Goal: Task Accomplishment & Management: Manage account settings

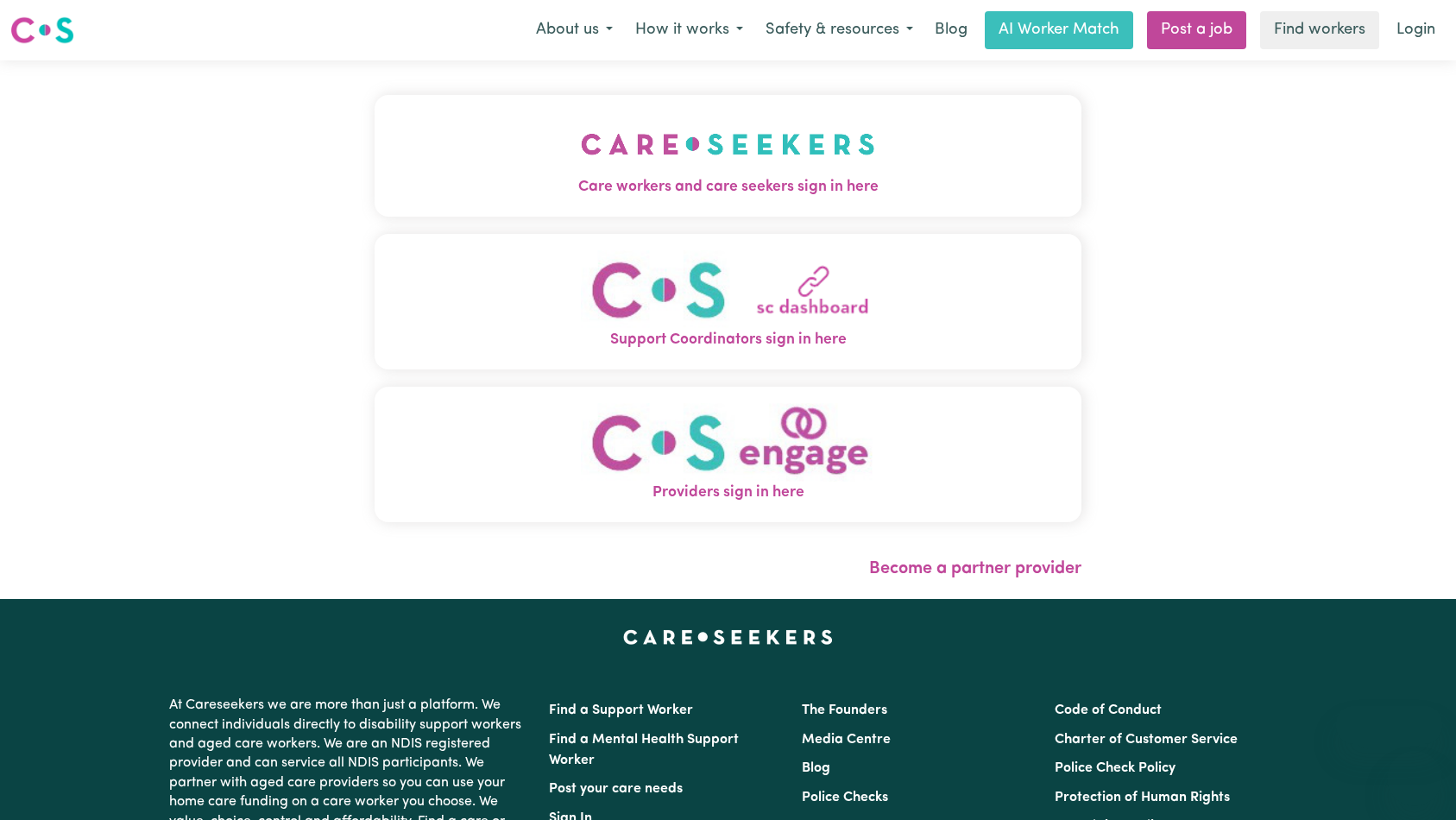
click at [497, 127] on button "Care workers and care seekers sign in here" at bounding box center [728, 155] width 708 height 120
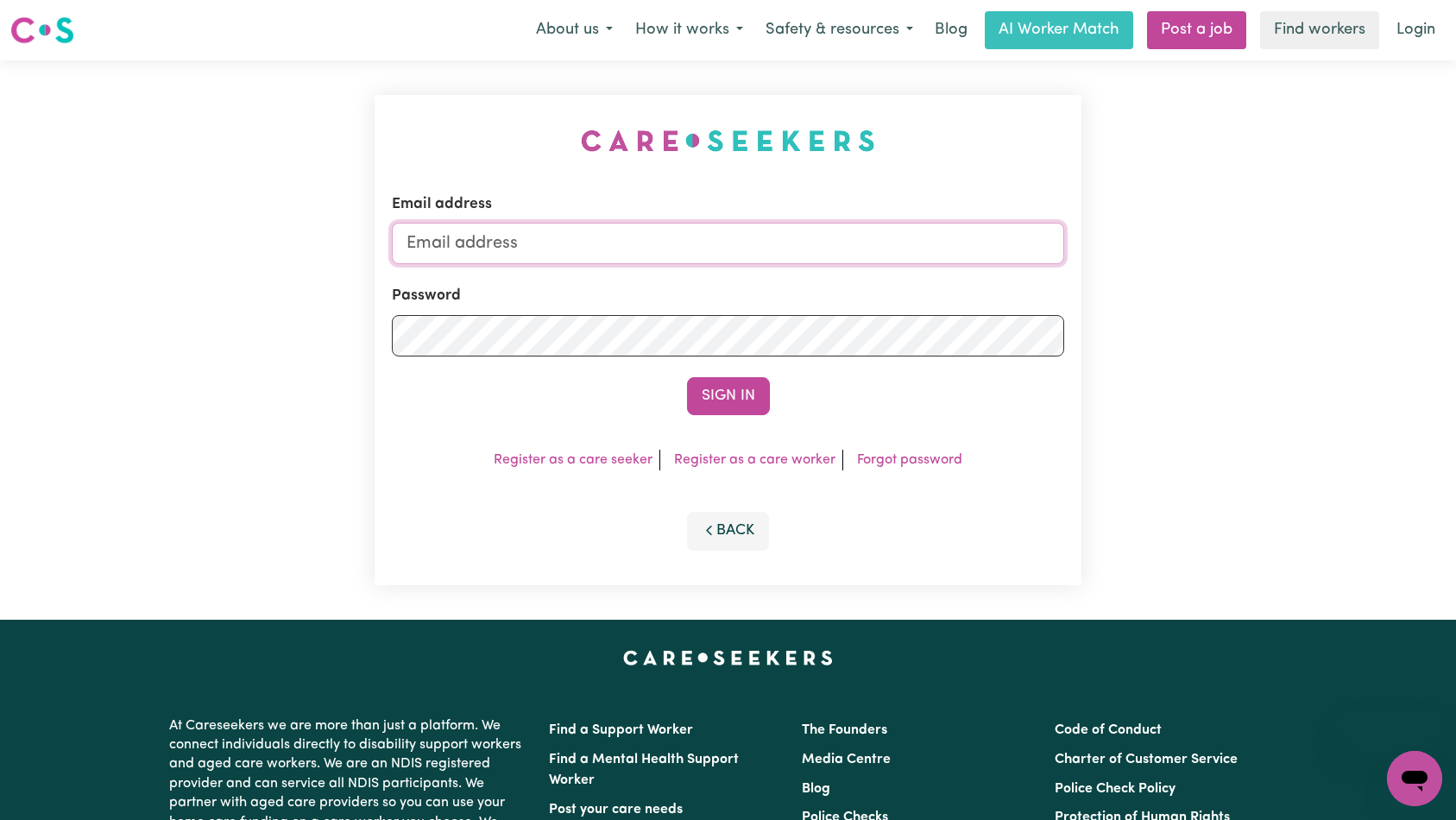
click at [769, 252] on input "Email address" at bounding box center [728, 243] width 673 height 42
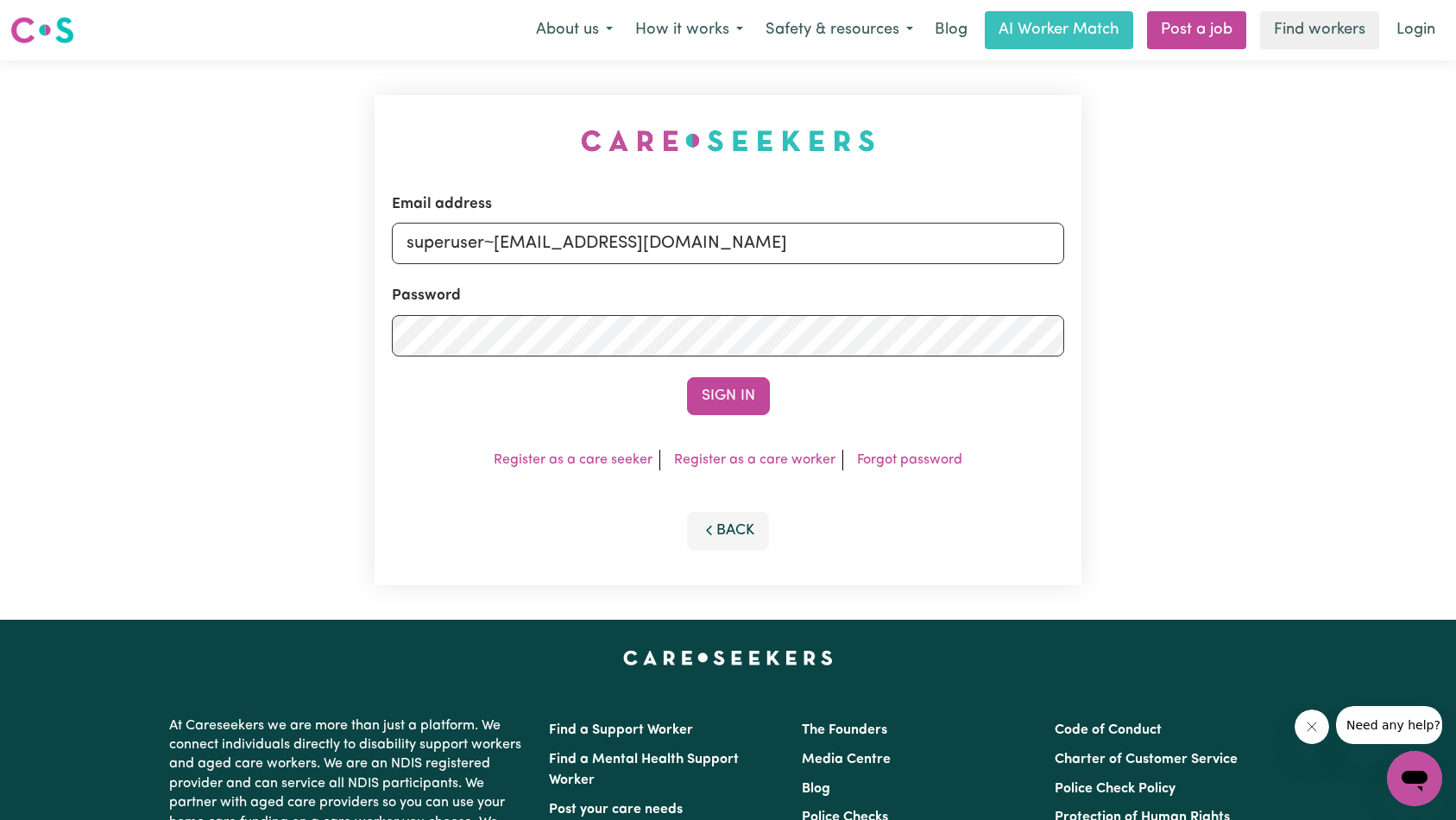
type input "superuser~[EMAIL_ADDRESS][DOMAIN_NAME]"
click at [717, 395] on button "Sign In" at bounding box center [729, 396] width 83 height 38
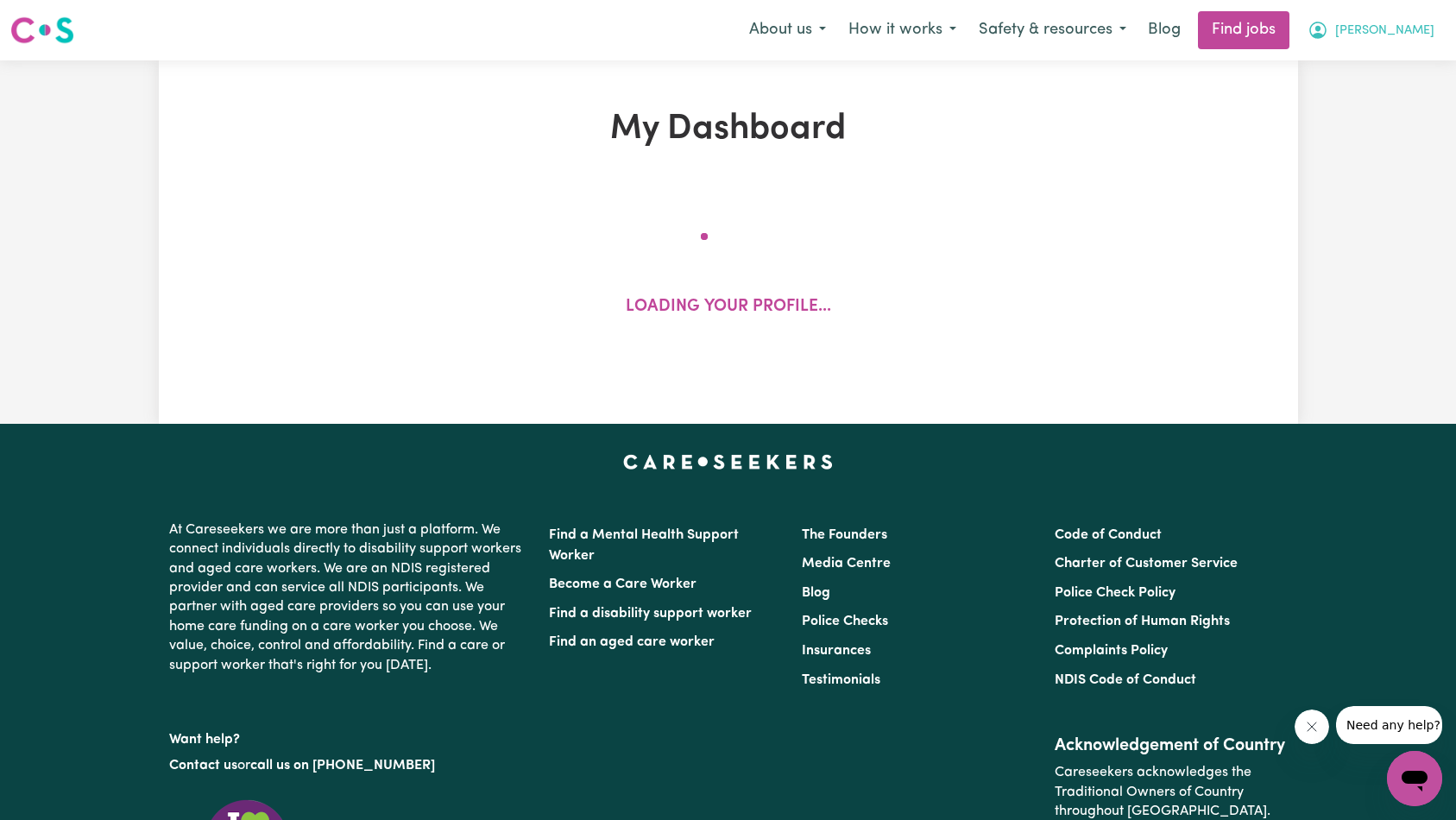
drag, startPoint x: 1417, startPoint y: 34, endPoint x: 1413, endPoint y: 44, distance: 10.8
click at [1417, 34] on span "[PERSON_NAME]" at bounding box center [1384, 30] width 99 height 19
click at [1398, 70] on link "My Account" at bounding box center [1376, 66] width 136 height 33
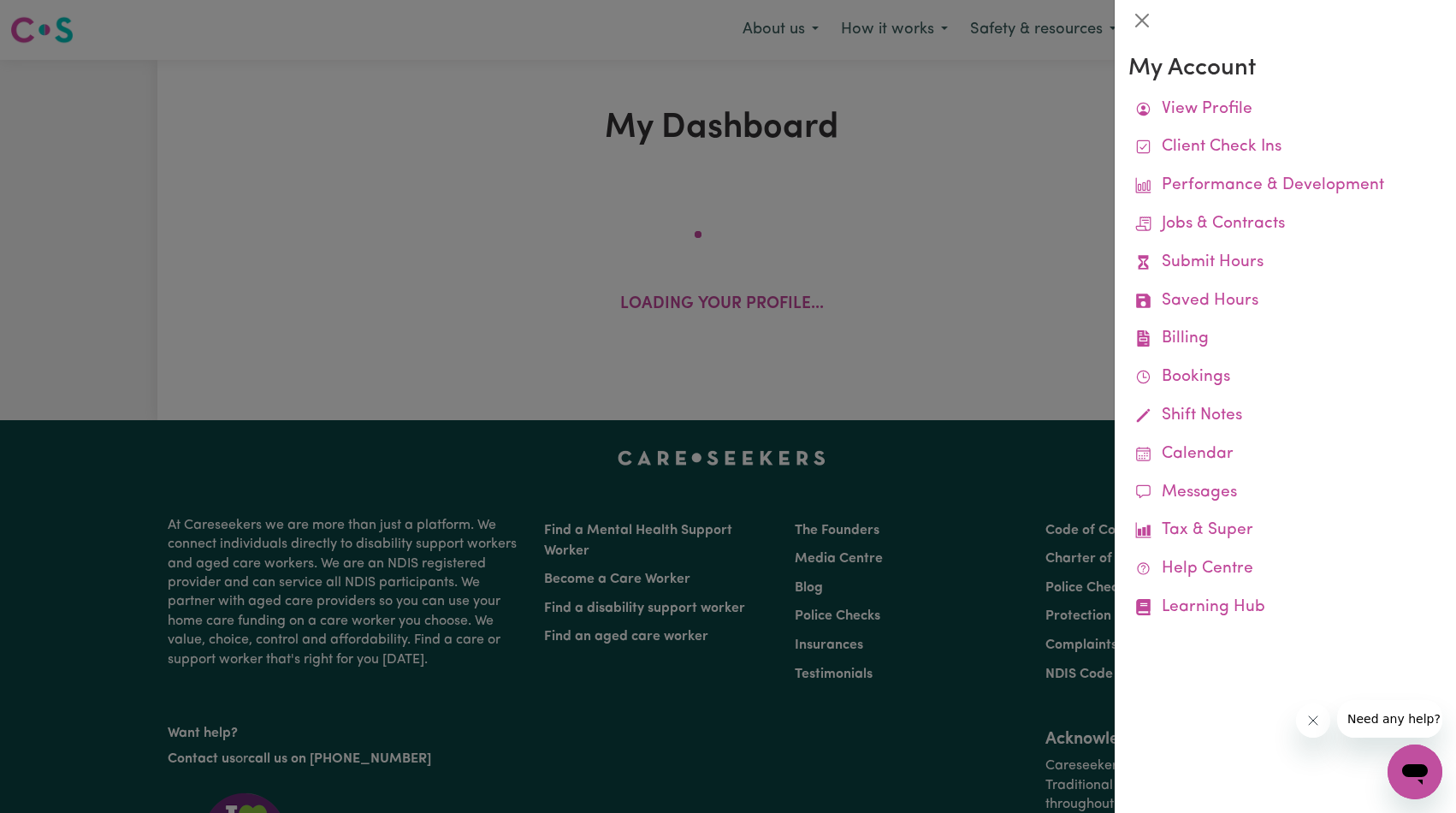
click at [818, 162] on div at bounding box center [728, 406] width 1456 height 813
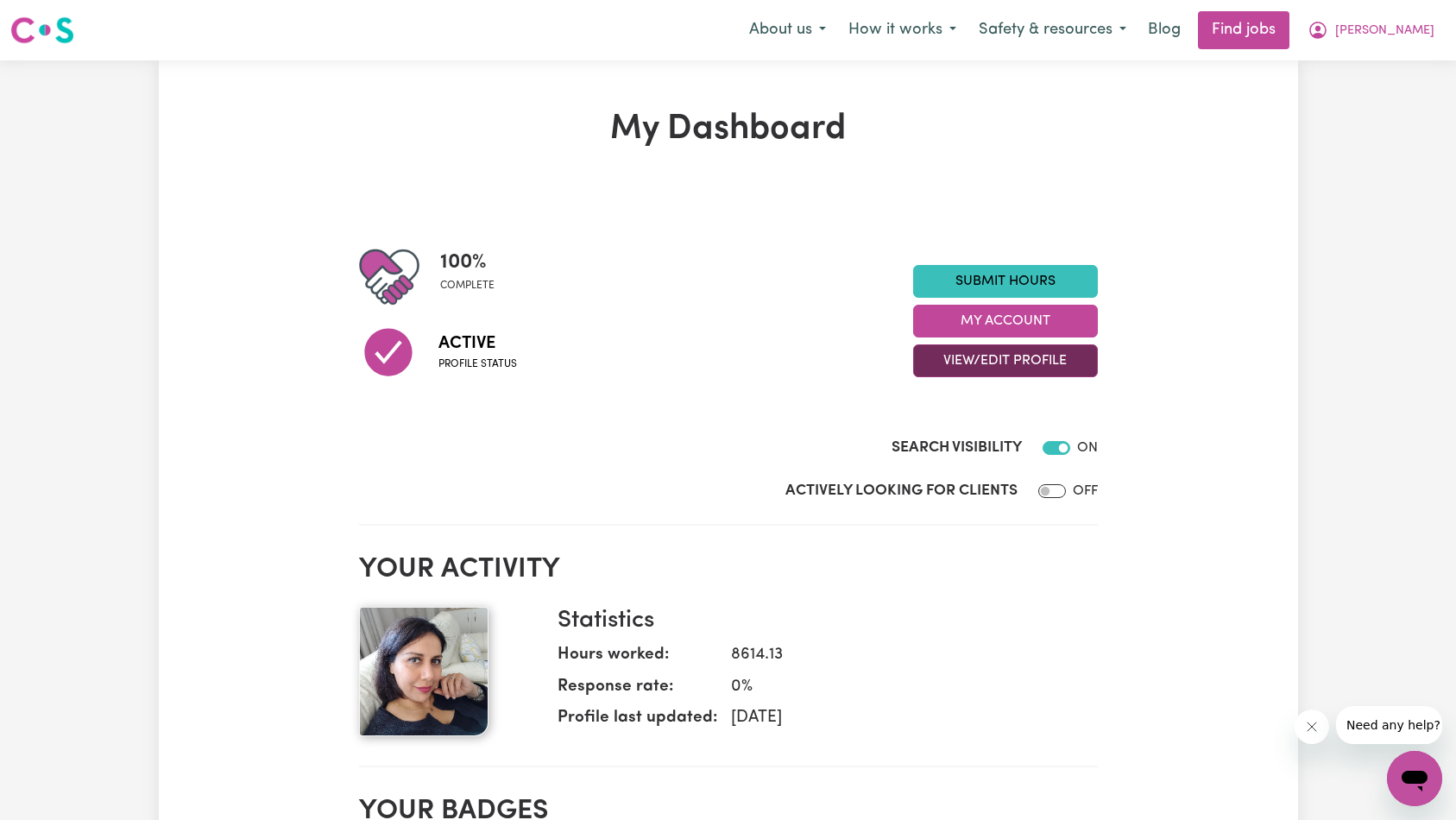
click at [1044, 361] on button "View/Edit Profile" at bounding box center [1005, 360] width 185 height 33
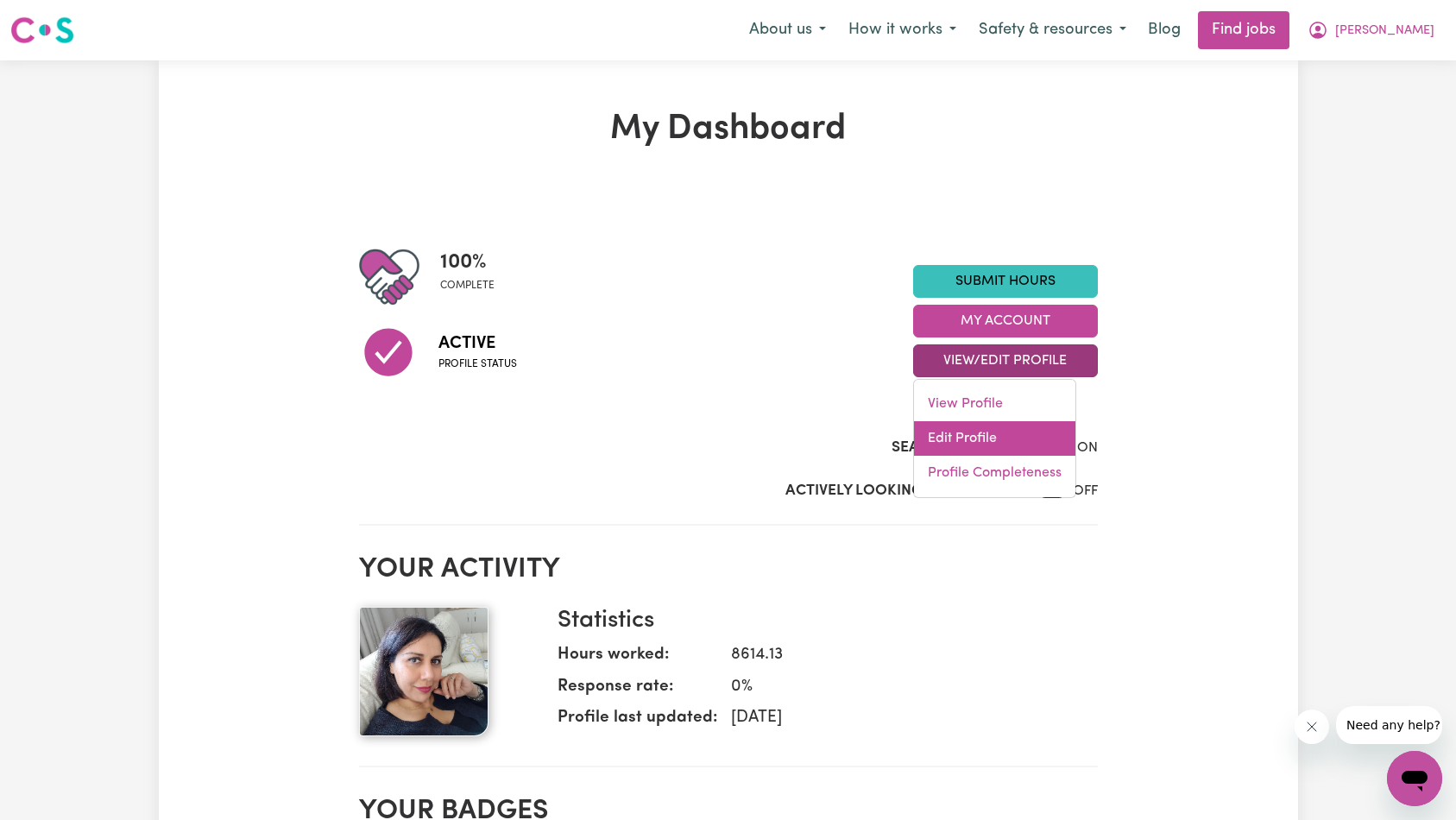
click at [987, 442] on link "Edit Profile" at bounding box center [995, 437] width 161 height 35
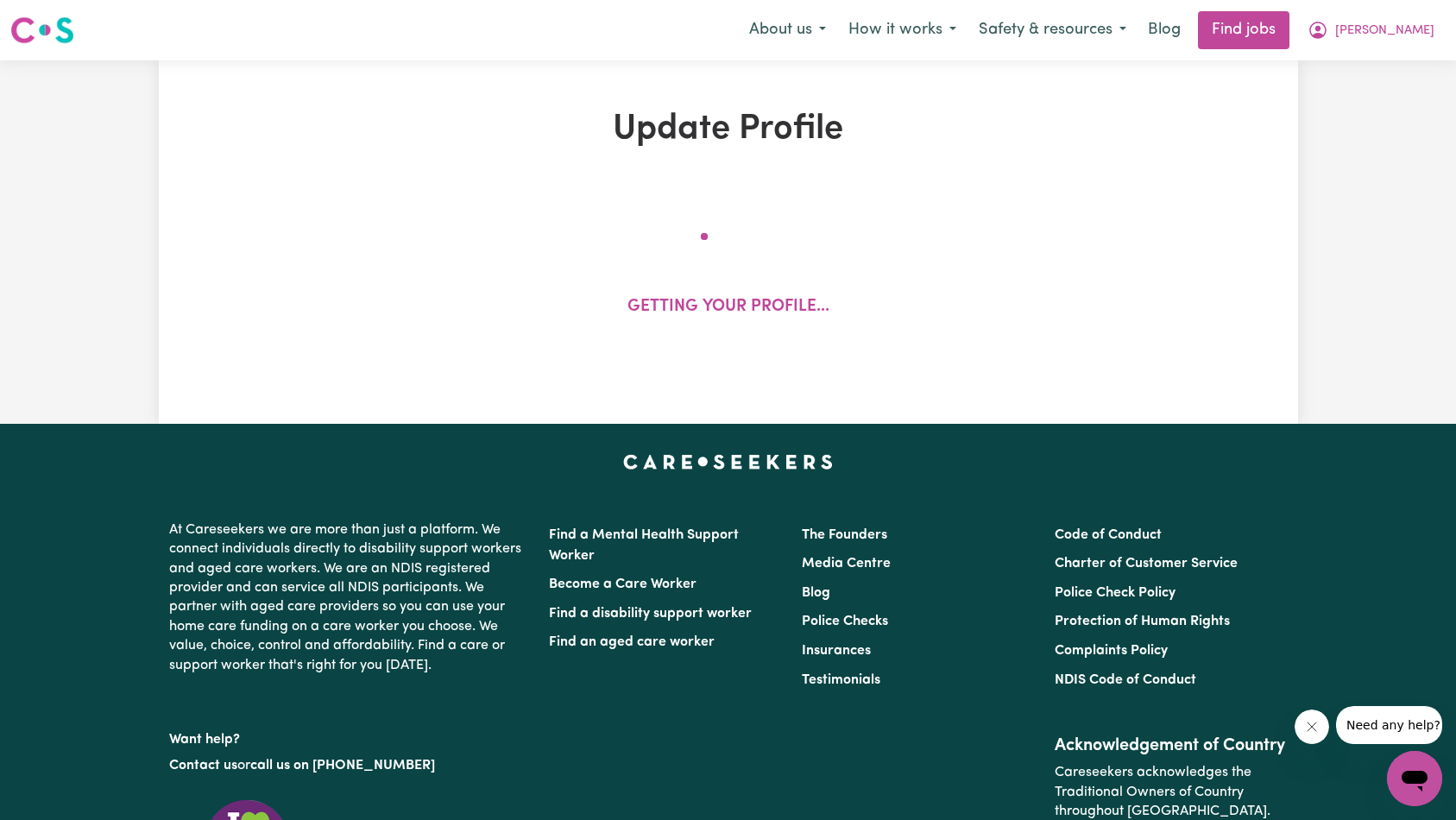
select select "[DEMOGRAPHIC_DATA]"
select select "[DEMOGRAPHIC_DATA] Citizen"
select select "Studying a healthcare related degree or qualification"
select select "55"
select select "70"
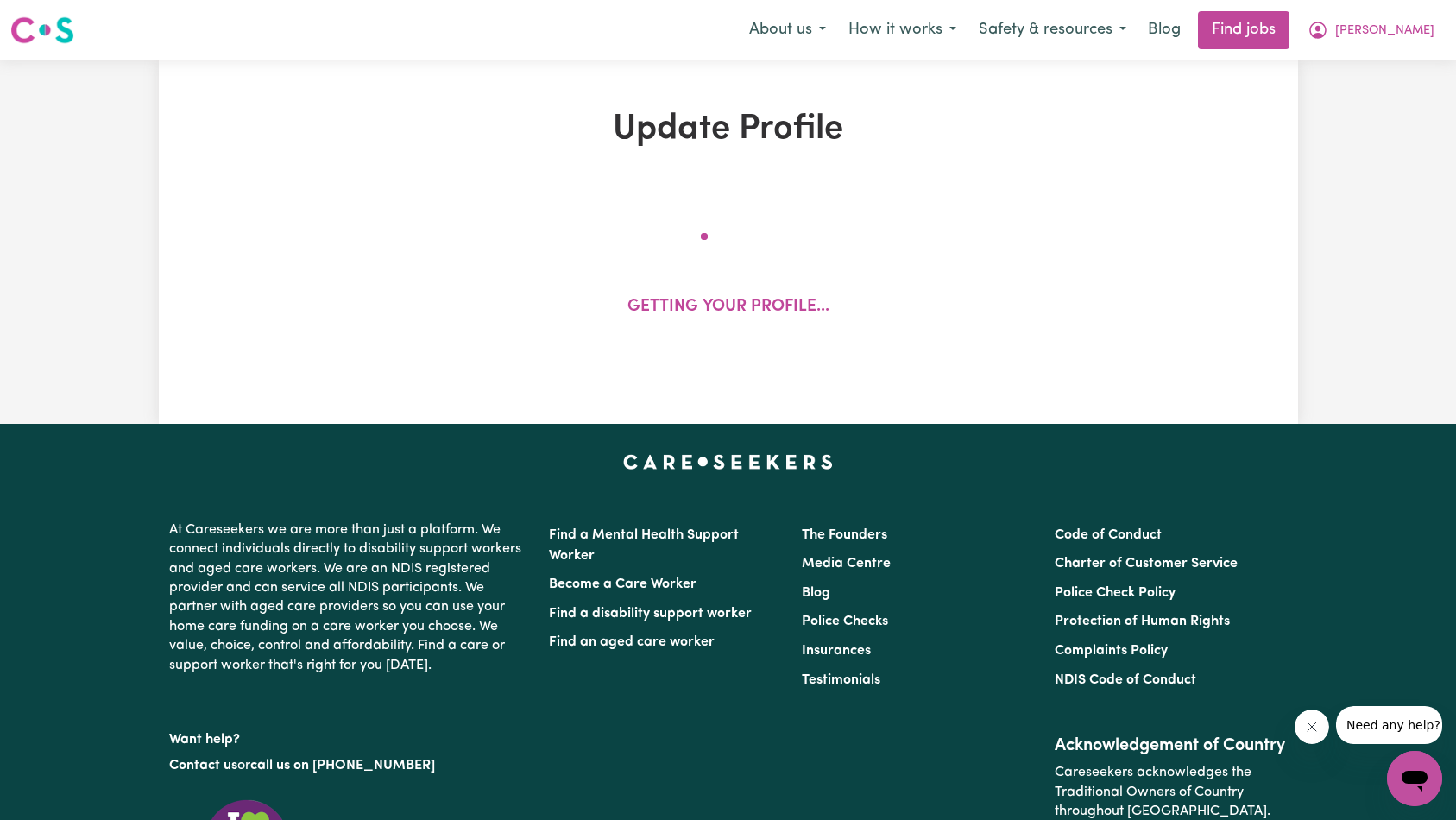
select select "85"
select select "110"
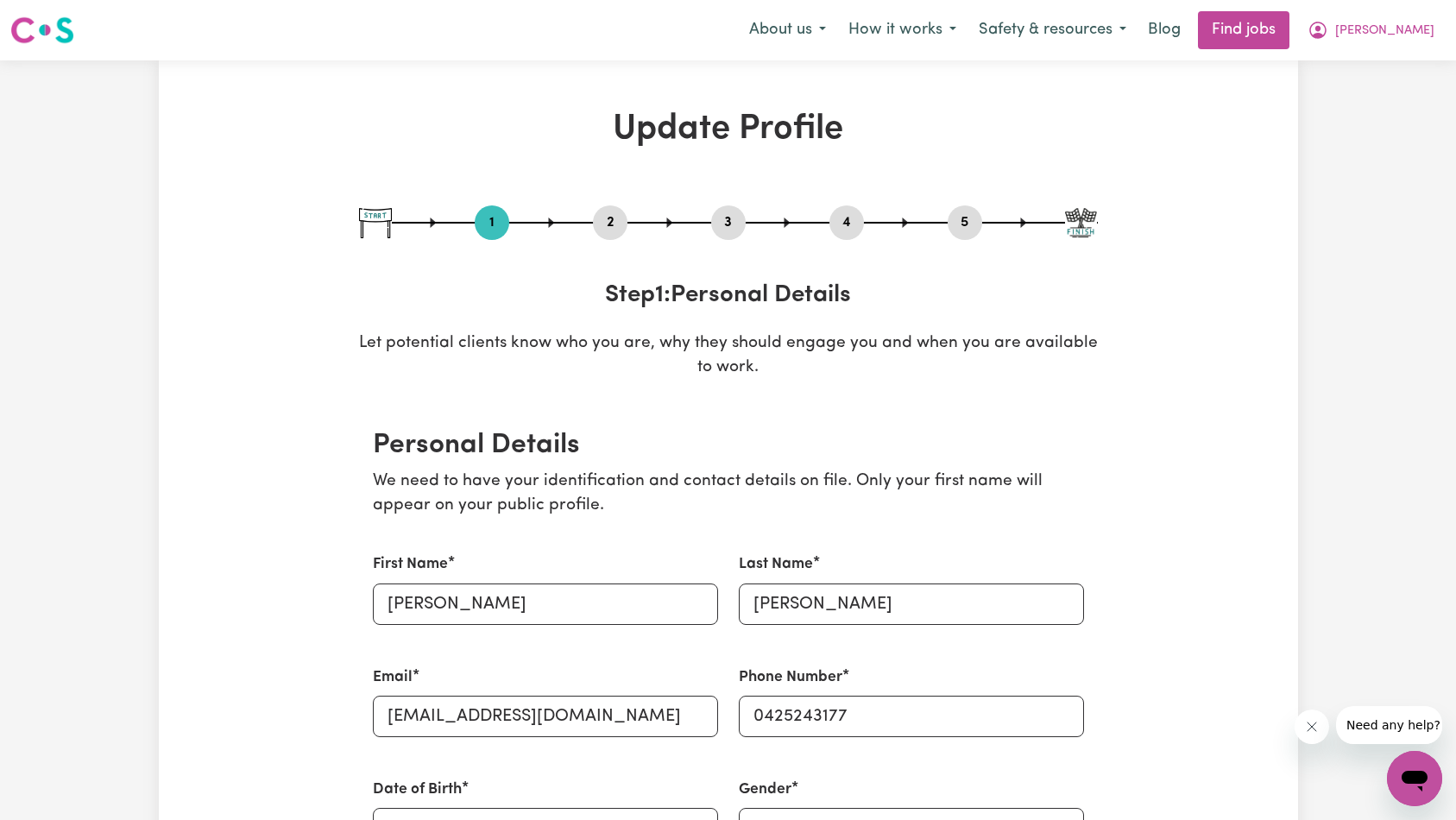
click at [592, 228] on div "1 2 3 4 5" at bounding box center [728, 222] width 739 height 35
click at [605, 232] on button "2" at bounding box center [609, 222] width 35 height 22
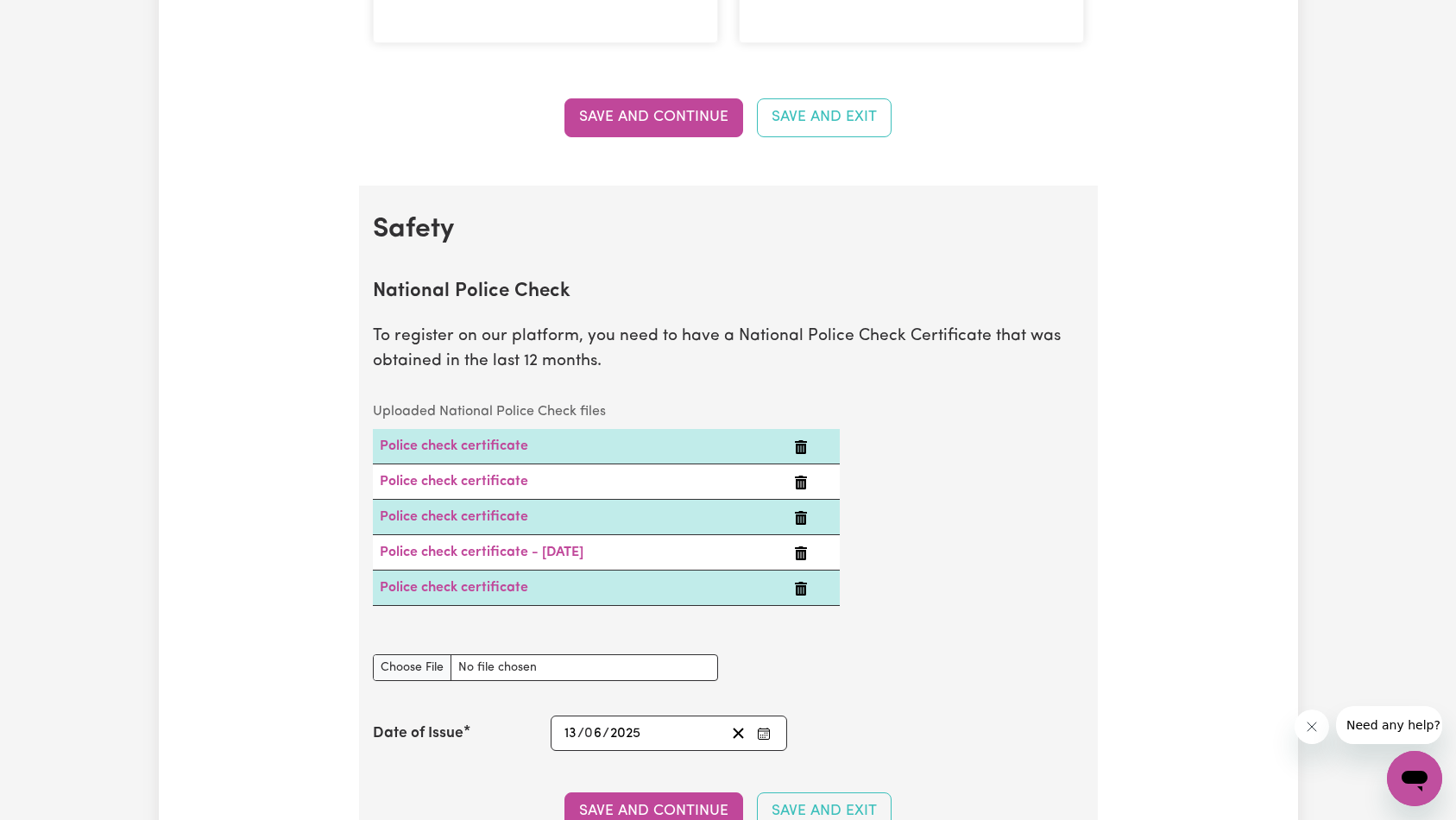
scroll to position [1044, 0]
